Goal: Task Accomplishment & Management: Use online tool/utility

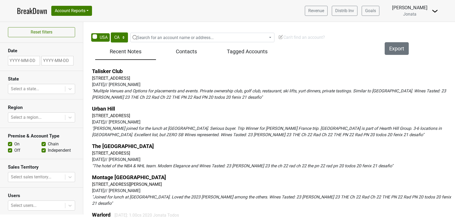
select select "CA"
click at [107, 24] on div "Reset filters Date State Select a state... Region Select a region... Premise & …" at bounding box center [227, 118] width 455 height 193
click at [22, 14] on link "BreakDown" at bounding box center [32, 10] width 30 height 11
click at [23, 12] on link "BreakDown" at bounding box center [32, 10] width 30 height 11
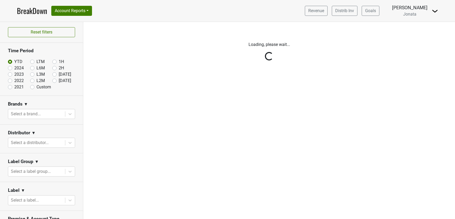
click at [32, 87] on div "Reset filters Time Period YTD LTM 1H 2024 L6M 2H 2023 L3M Aug '25 2022 L2M Sep …" at bounding box center [41, 120] width 83 height 197
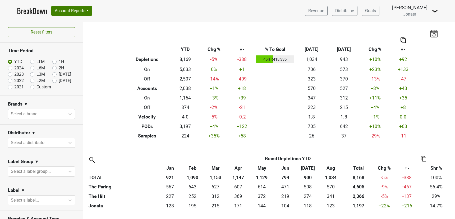
click at [36, 87] on label "Custom" at bounding box center [43, 87] width 15 height 6
click at [32, 87] on input "Custom" at bounding box center [40, 86] width 21 height 5
radio input "true"
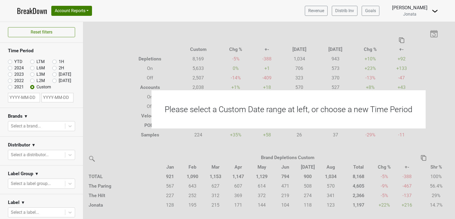
select select "8"
select select "2025"
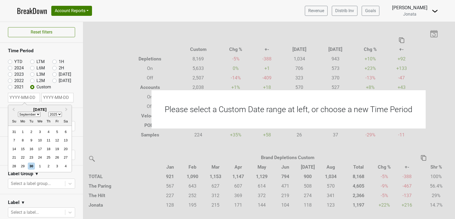
click at [31, 99] on input "text" at bounding box center [24, 98] width 32 height 10
click at [50, 95] on input "text" at bounding box center [57, 98] width 32 height 10
select select "8"
select select "2025"
click at [30, 98] on input "text" at bounding box center [24, 98] width 32 height 10
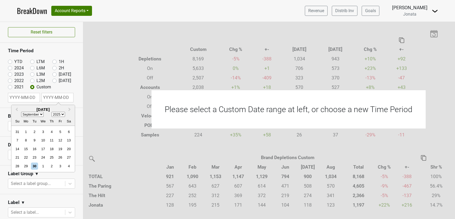
select select "8"
select select "2025"
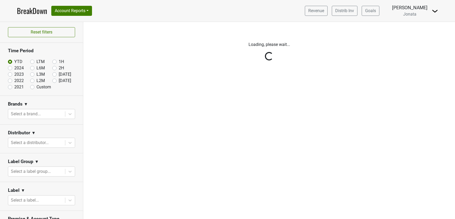
click at [57, 93] on div "Reset filters Time Period YTD LTM 1H 2024 L6M 2H 2023 L3M Aug '25 2022 L2M Sep …" at bounding box center [41, 120] width 83 height 197
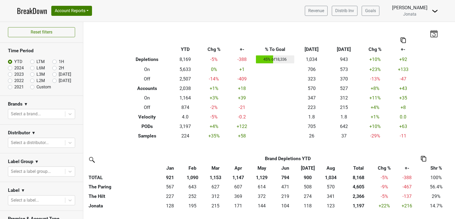
click at [36, 87] on label "Custom" at bounding box center [43, 87] width 15 height 6
click at [32, 87] on input "Custom" at bounding box center [40, 86] width 21 height 5
radio input "true"
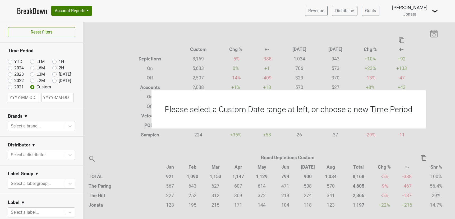
select select "8"
select select "2025"
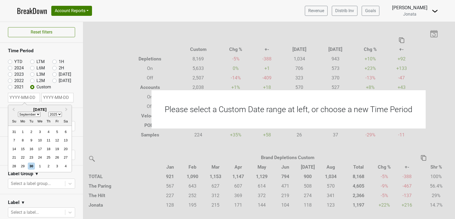
click at [30, 98] on input "text" at bounding box center [24, 98] width 32 height 10
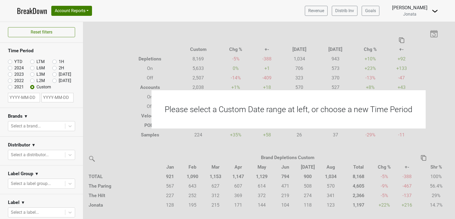
click at [61, 88] on div "YTD LTM 1H 2024 L6M 2H 2023 L3M Aug '25 2022 L2M Sep '25 2021 Custom" at bounding box center [41, 73] width 67 height 34
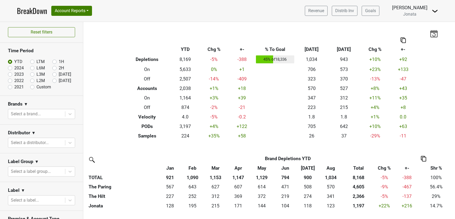
click at [36, 86] on label "Custom" at bounding box center [43, 87] width 15 height 6
click at [32, 86] on input "Custom" at bounding box center [40, 86] width 21 height 5
radio input "true"
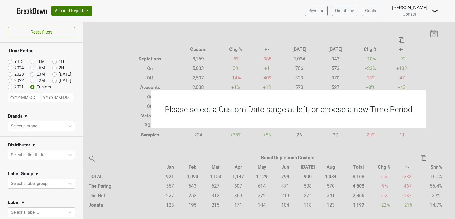
select select "8"
select select "2025"
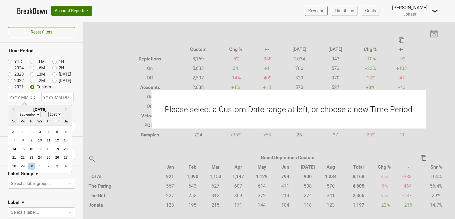
click at [29, 97] on input "text" at bounding box center [24, 98] width 32 height 10
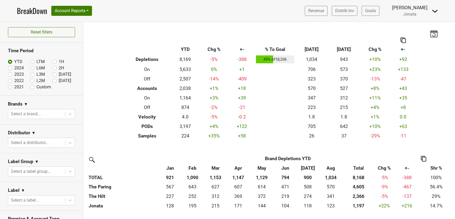
click at [36, 87] on label "Custom" at bounding box center [43, 87] width 15 height 6
click at [32, 87] on input "Custom" at bounding box center [40, 86] width 21 height 5
radio input "true"
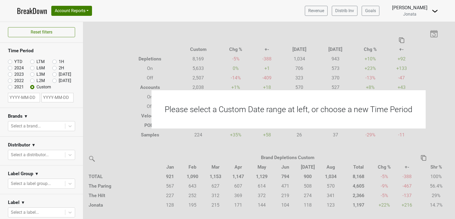
click at [28, 101] on input "text" at bounding box center [24, 98] width 32 height 10
select select "8"
select select "2025"
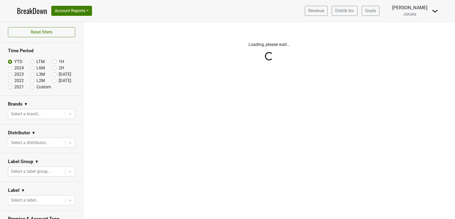
click at [31, 87] on div "Reset filters Time Period YTD LTM 1H 2024 L6M 2H 2023 L3M Aug '25 2022 L2M Sep …" at bounding box center [41, 120] width 83 height 197
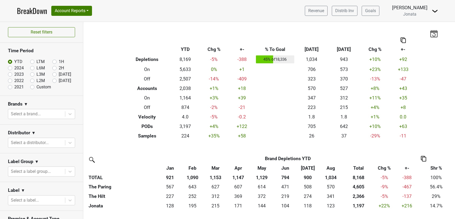
click at [36, 87] on label "Custom" at bounding box center [43, 87] width 15 height 6
click at [31, 87] on input "Custom" at bounding box center [40, 86] width 21 height 5
radio input "true"
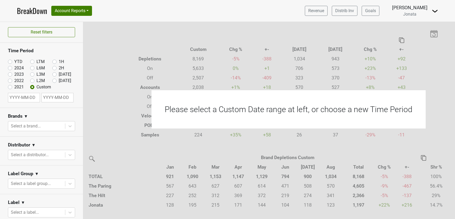
select select "8"
select select "2025"
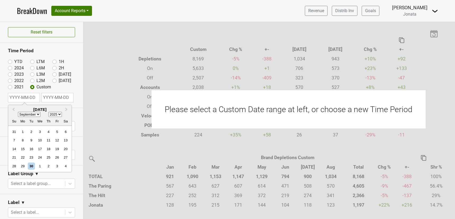
click at [29, 95] on input "text" at bounding box center [24, 98] width 32 height 10
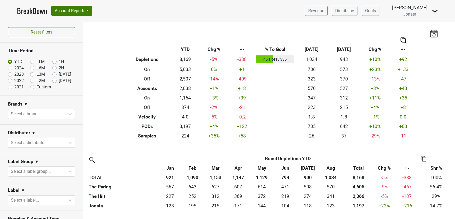
click at [36, 88] on label "Custom" at bounding box center [43, 87] width 15 height 6
click at [33, 88] on input "Custom" at bounding box center [40, 86] width 21 height 5
radio input "true"
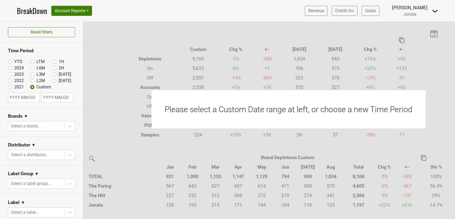
select select "8"
select select "2025"
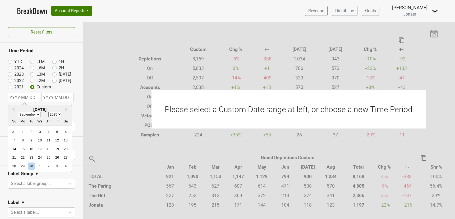
click at [31, 97] on input "text" at bounding box center [24, 98] width 32 height 10
click at [89, 103] on div "Please select a Custom Date range at left, or choose a new Time Period" at bounding box center [310, 131] width 455 height 219
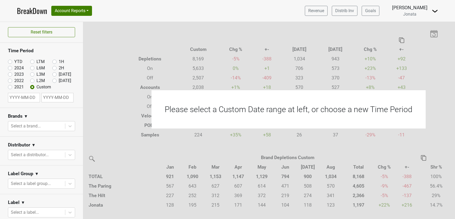
click at [14, 63] on label "YTD" at bounding box center [18, 62] width 8 height 6
click at [11, 63] on input "YTD" at bounding box center [18, 61] width 21 height 5
radio input "true"
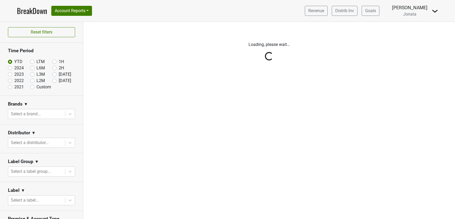
click at [33, 88] on div "Reset filters Time Period YTD LTM 1H 2024 L6M 2H 2023 L3M Aug '25 2022 L2M Sep …" at bounding box center [41, 120] width 83 height 197
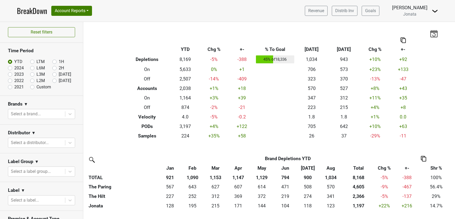
click at [36, 87] on label "Custom" at bounding box center [43, 87] width 15 height 6
click at [32, 87] on input "Custom" at bounding box center [40, 86] width 21 height 5
radio input "true"
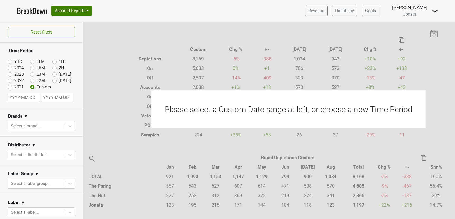
click at [14, 63] on label "YTD" at bounding box center [18, 62] width 8 height 6
click at [10, 63] on input "YTD" at bounding box center [18, 61] width 21 height 5
radio input "true"
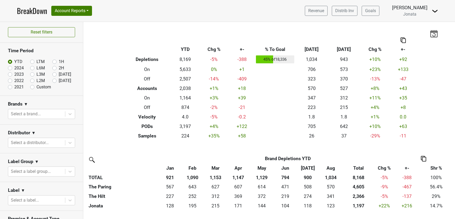
click at [36, 87] on label "Custom" at bounding box center [43, 87] width 15 height 6
click at [32, 87] on input "Custom" at bounding box center [40, 86] width 21 height 5
radio input "true"
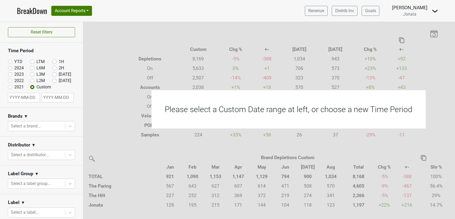
click at [55, 88] on div "YTD LTM 1H 2024 L6M 2H 2023 L3M Aug '25 2022 L2M Sep '25 2021 Custom" at bounding box center [41, 73] width 67 height 34
select select "8"
select select "2025"
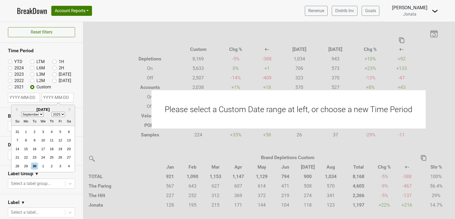
click at [61, 98] on input "text" at bounding box center [57, 98] width 32 height 10
click at [32, 167] on div "30" at bounding box center [34, 166] width 7 height 7
type input "[DATE]"
select select "8"
select select "2025"
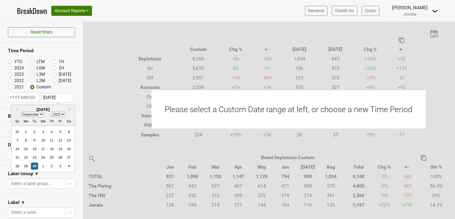
select select "8"
select select "2025"
click at [22, 97] on input "text" at bounding box center [24, 98] width 32 height 10
click at [13, 111] on button "Previous Month" at bounding box center [13, 110] width 8 height 8
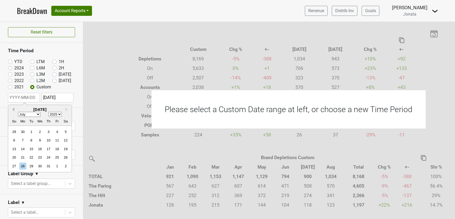
click at [13, 111] on button "Previous Month" at bounding box center [13, 110] width 8 height 8
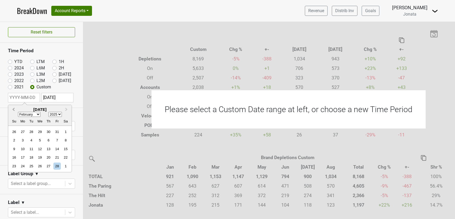
click at [13, 111] on button "Previous Month" at bounding box center [13, 110] width 8 height 8
select select "0"
click at [39, 132] on div "1" at bounding box center [39, 131] width 7 height 7
type input "[DATE]"
select select "2025"
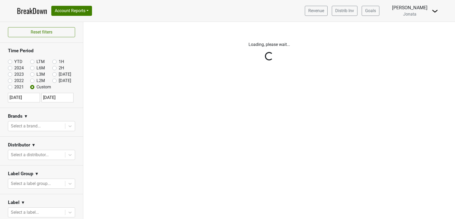
click at [6, 94] on div "Reset filters Time Period YTD LTM 1H 2024 L6M 2H 2023 L3M Aug '25 2022 L2M Sep …" at bounding box center [41, 120] width 83 height 197
